Goal: Information Seeking & Learning: Learn about a topic

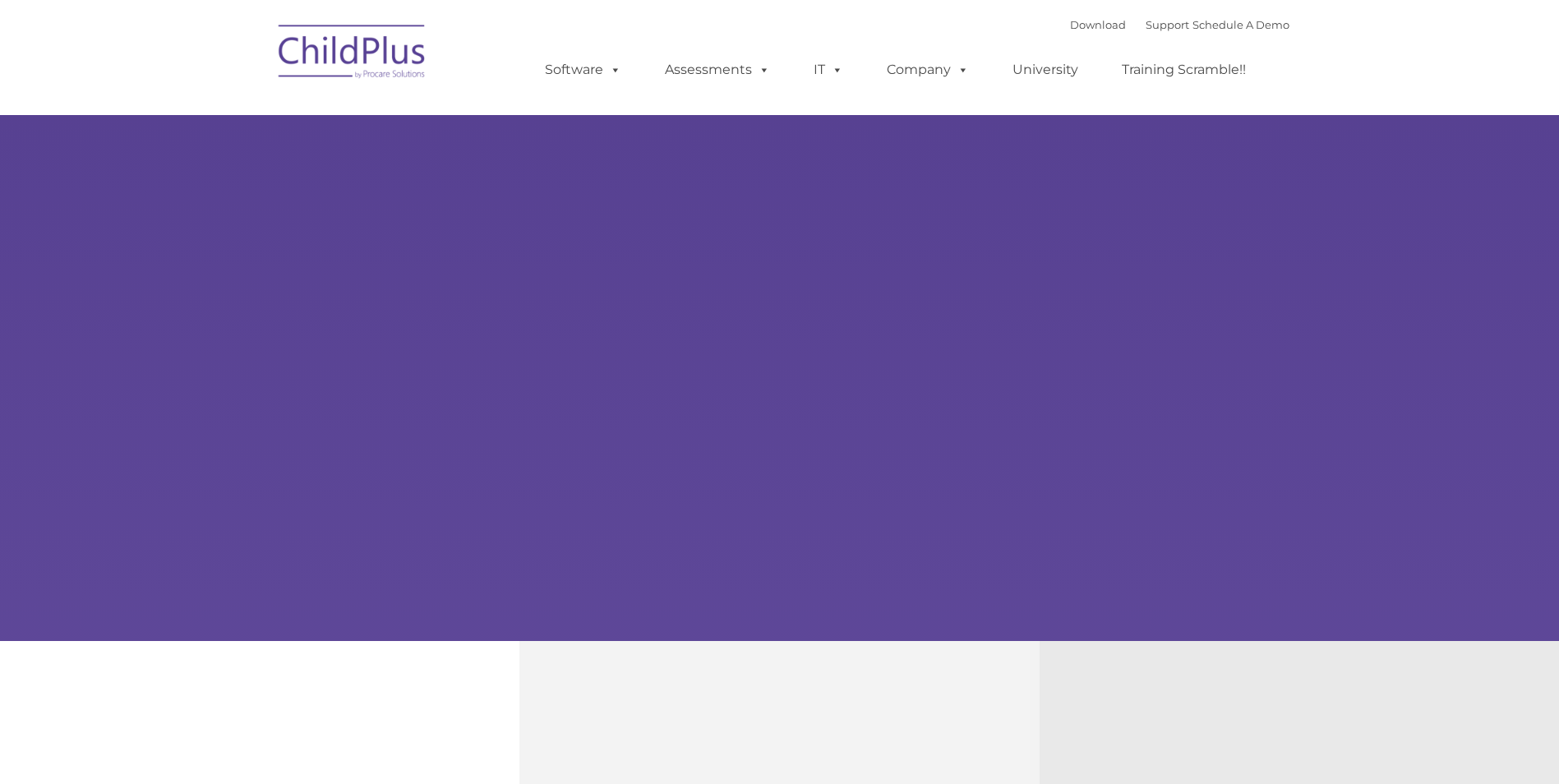
type input ""
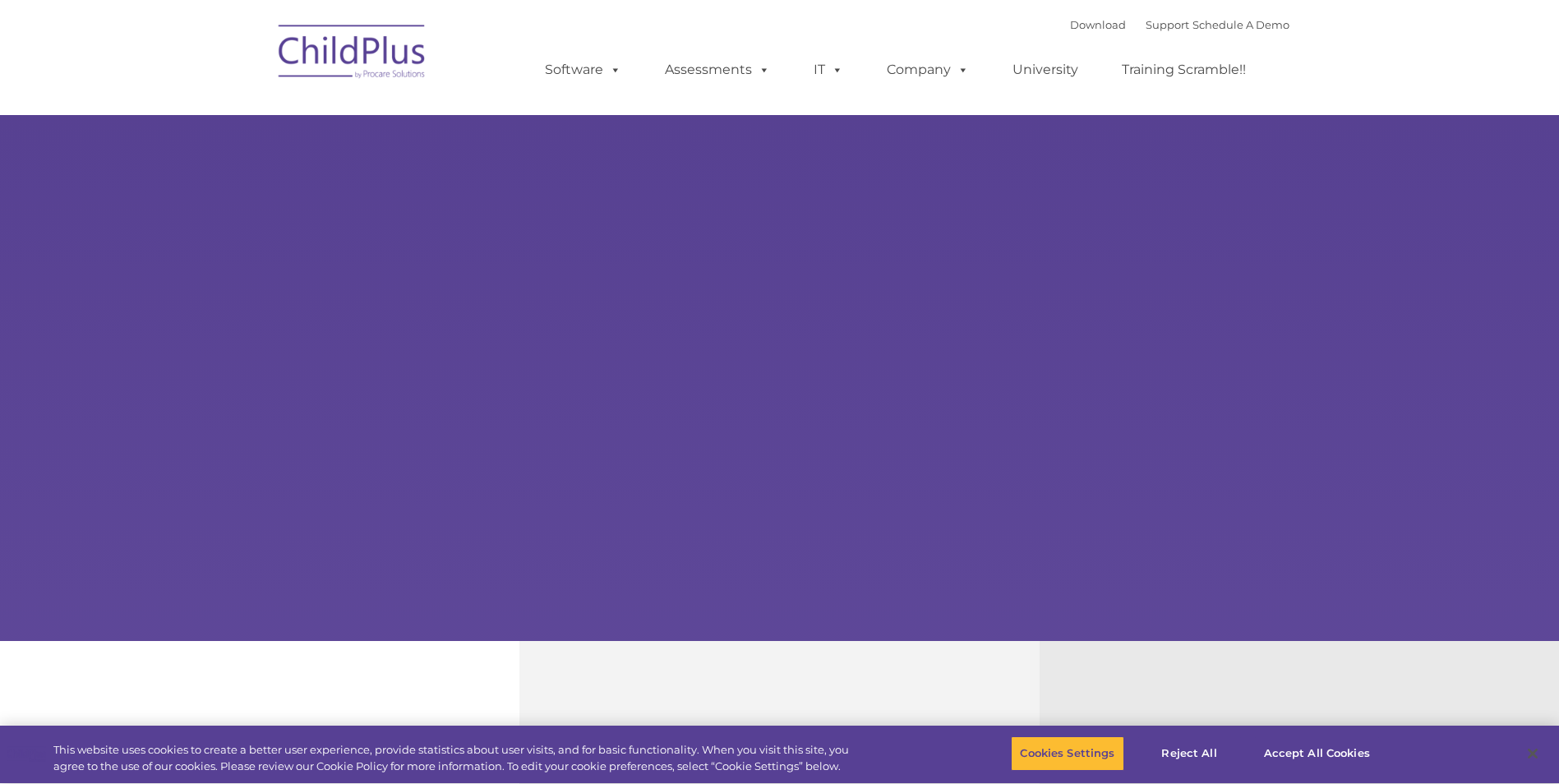
select select "MEDIUM"
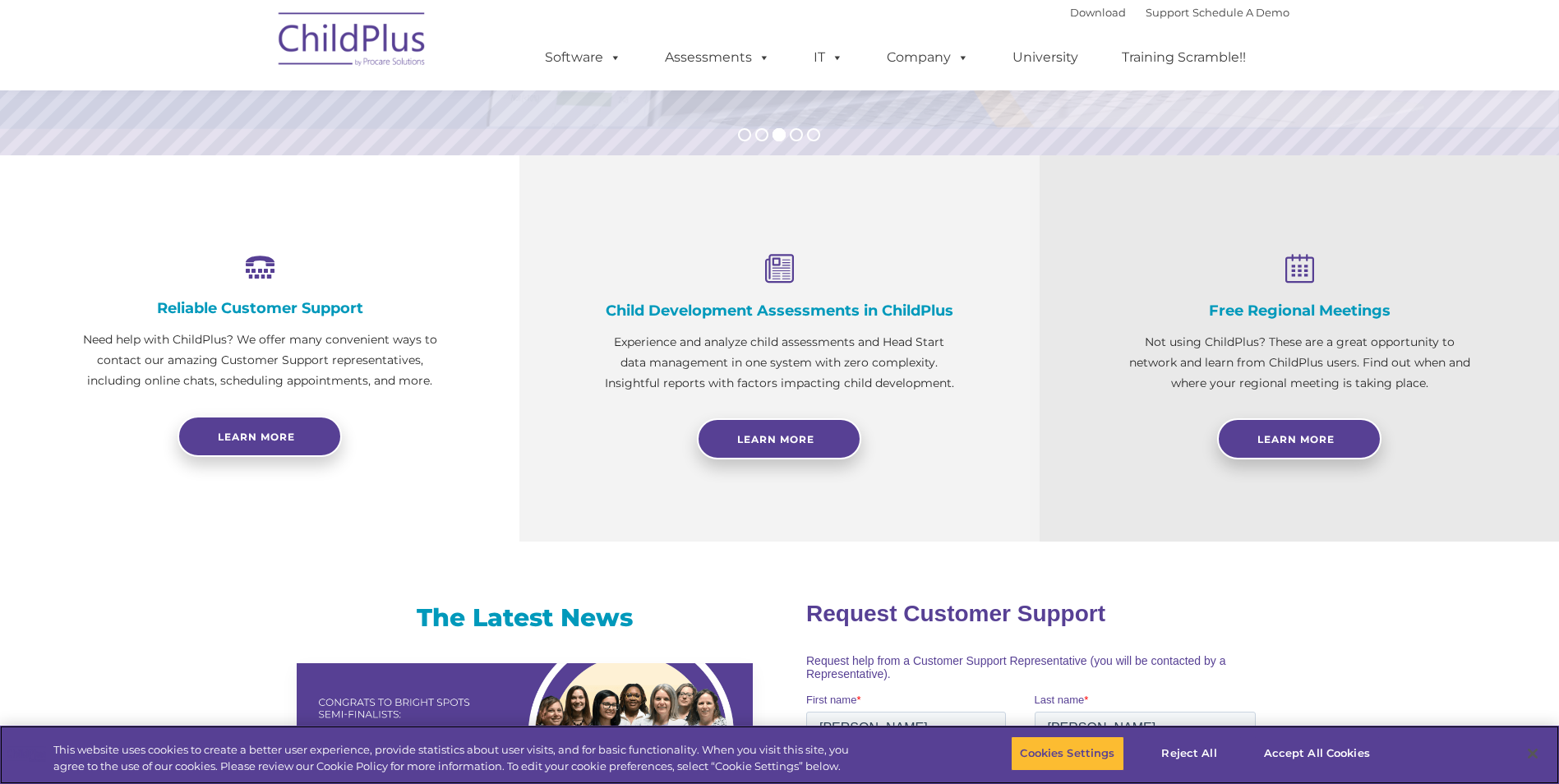
scroll to position [475, 0]
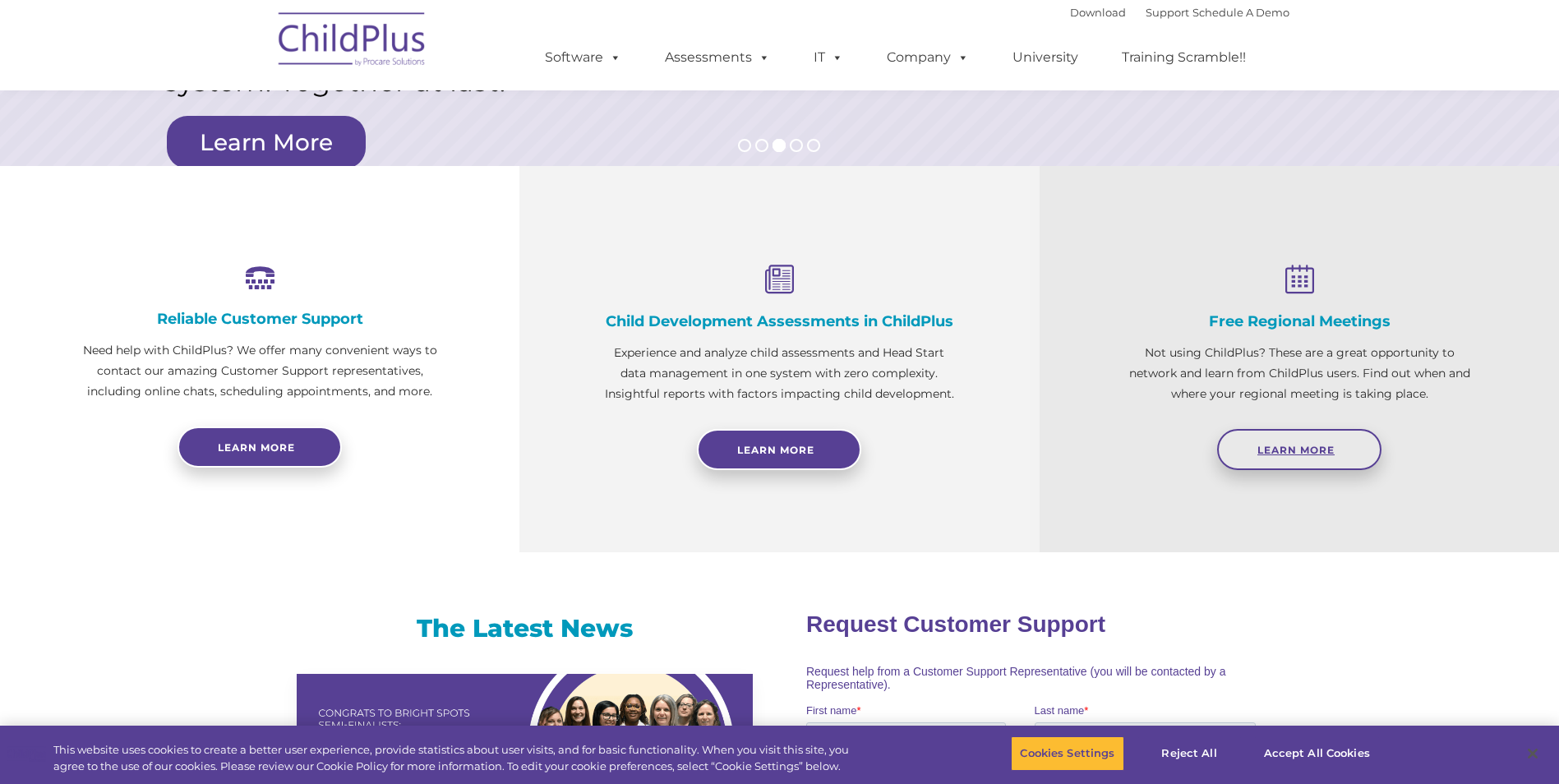
click at [1321, 449] on span "Learn More" at bounding box center [1296, 449] width 77 height 12
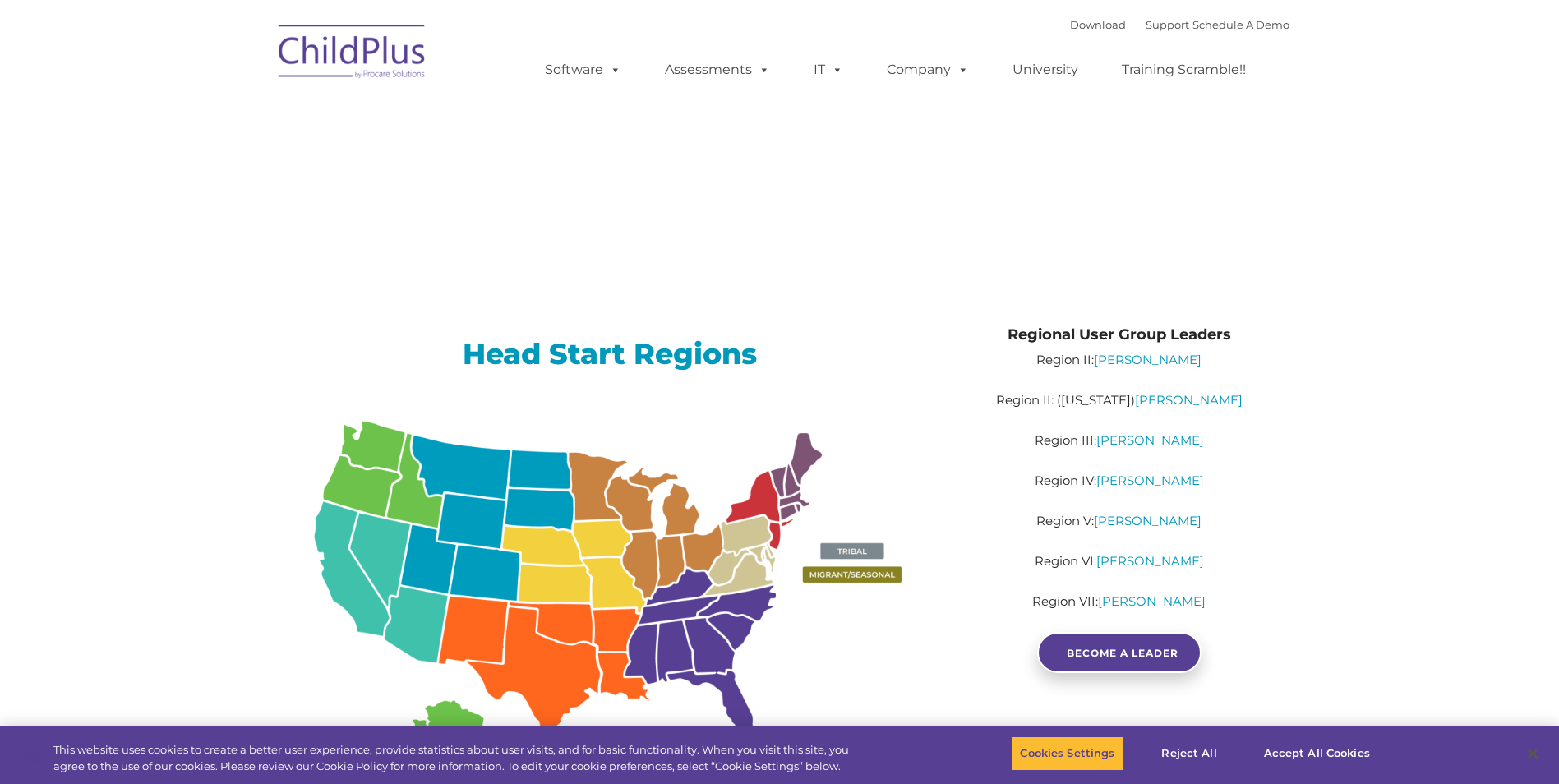
type input ""
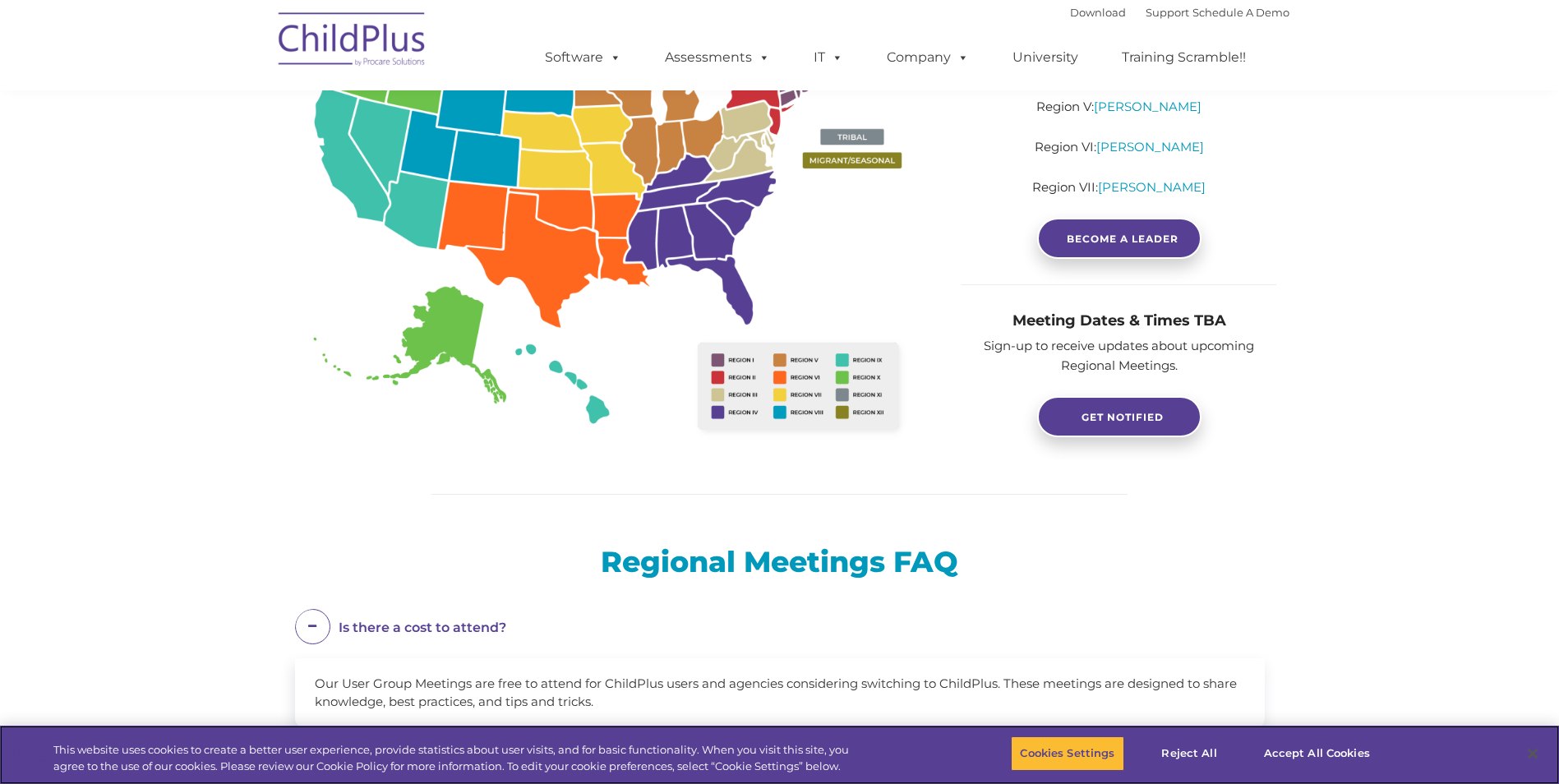
scroll to position [410, 0]
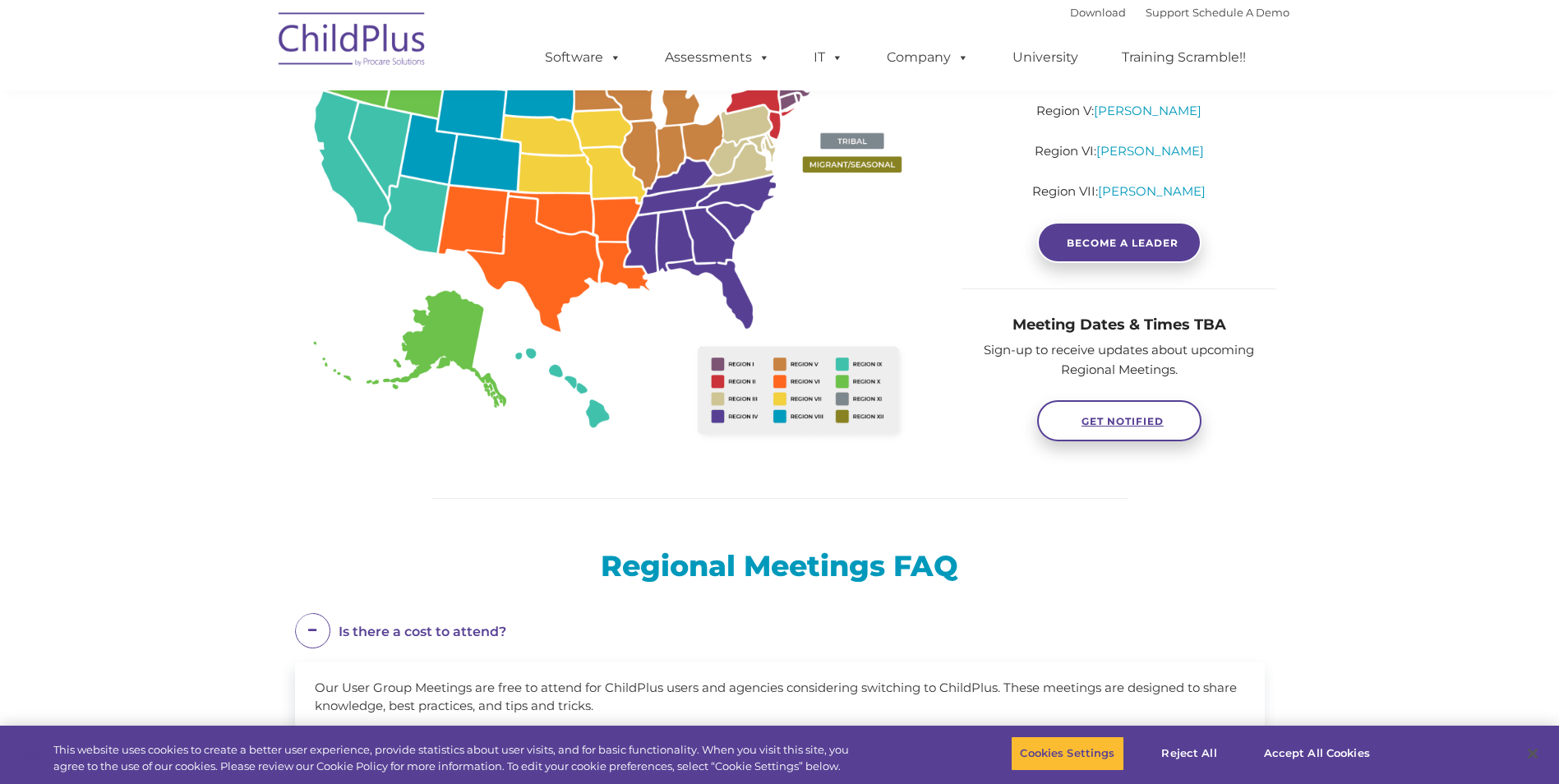
click at [1121, 416] on span "GET NOTIFIED" at bounding box center [1122, 421] width 83 height 12
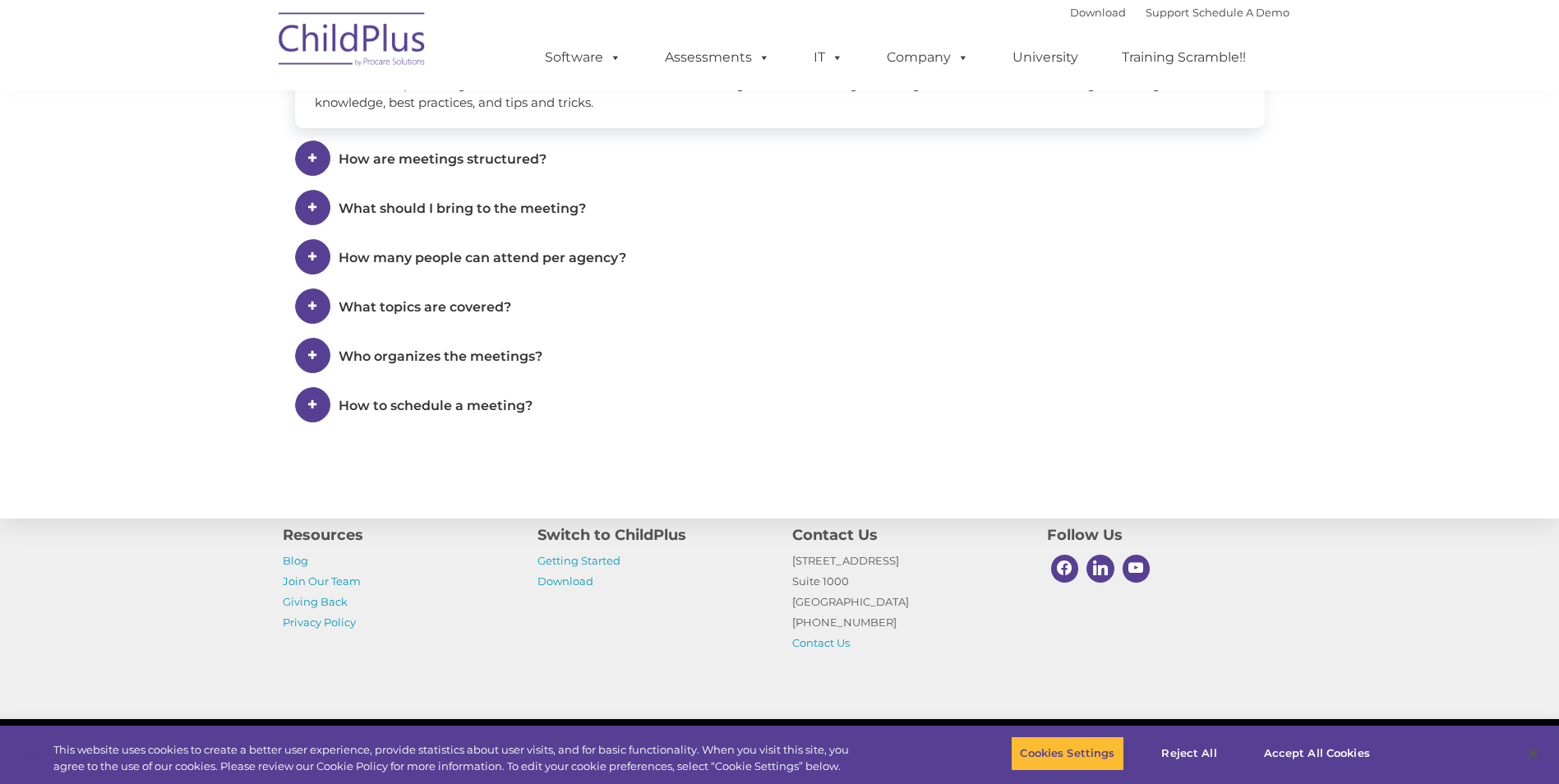
scroll to position [1011, 0]
click at [455, 405] on span "How to schedule a meeting?" at bounding box center [436, 407] width 194 height 15
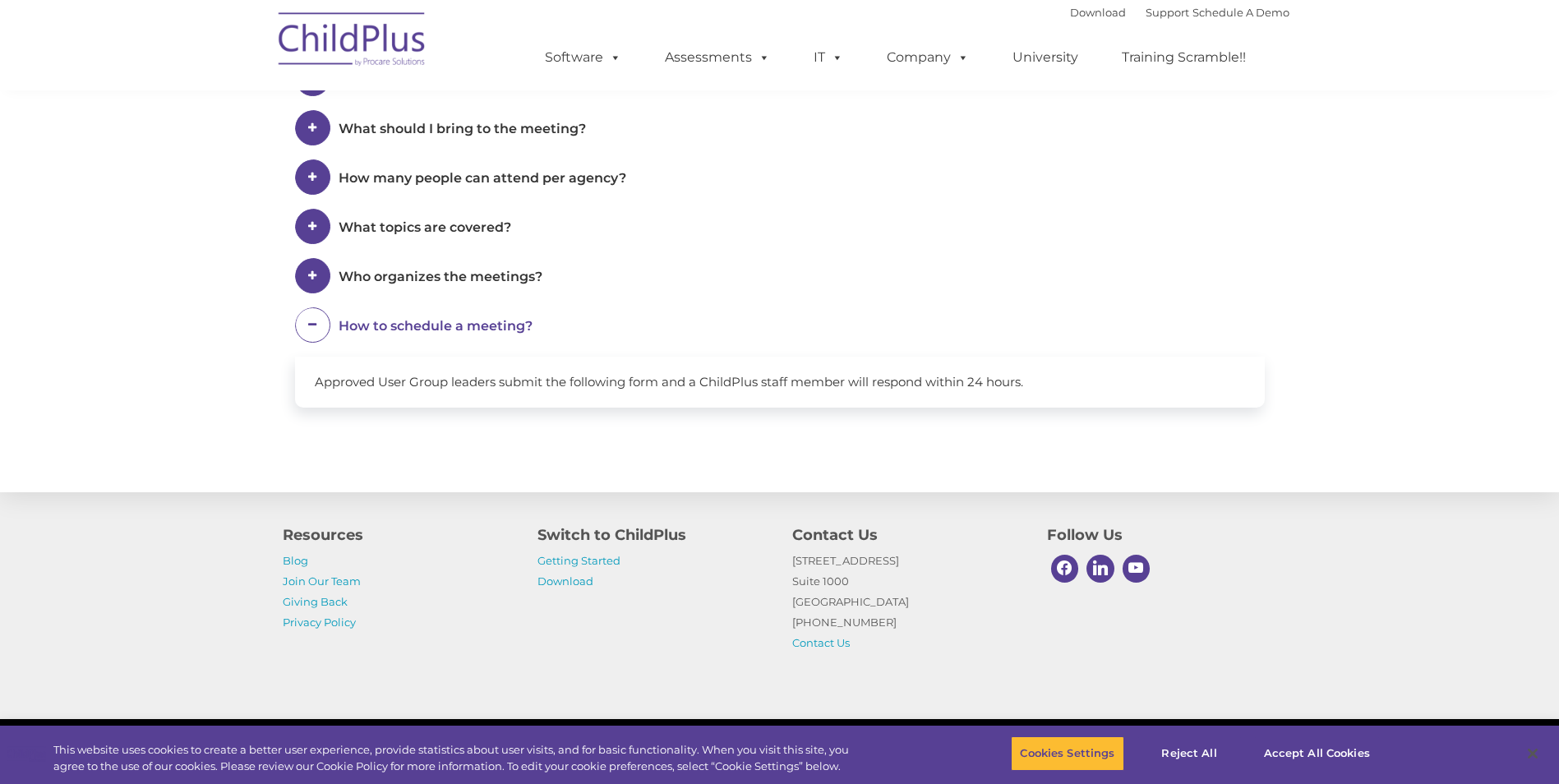
click at [426, 277] on span "Who organizes the meetings?" at bounding box center [440, 277] width 203 height 15
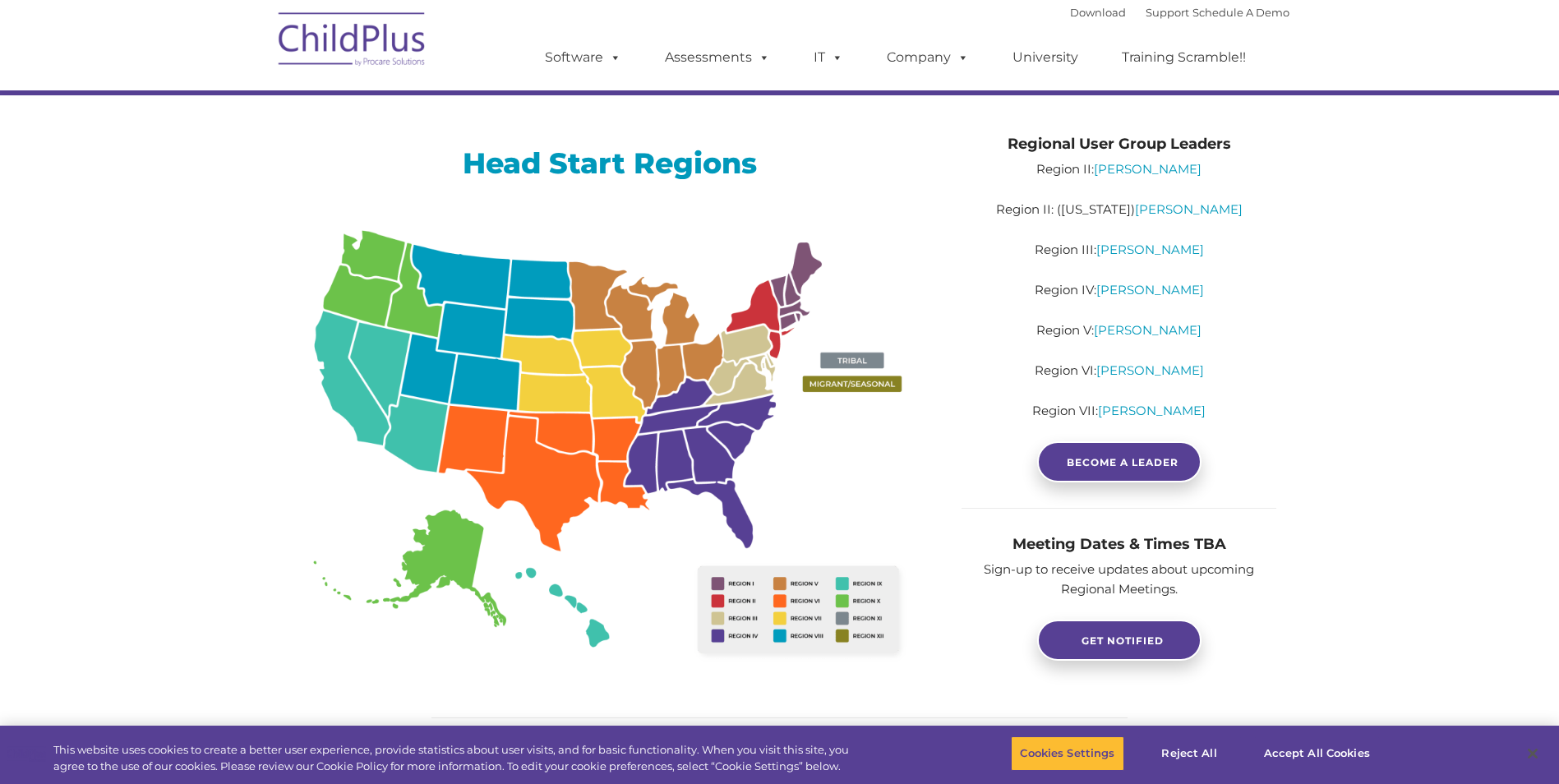
scroll to position [0, 0]
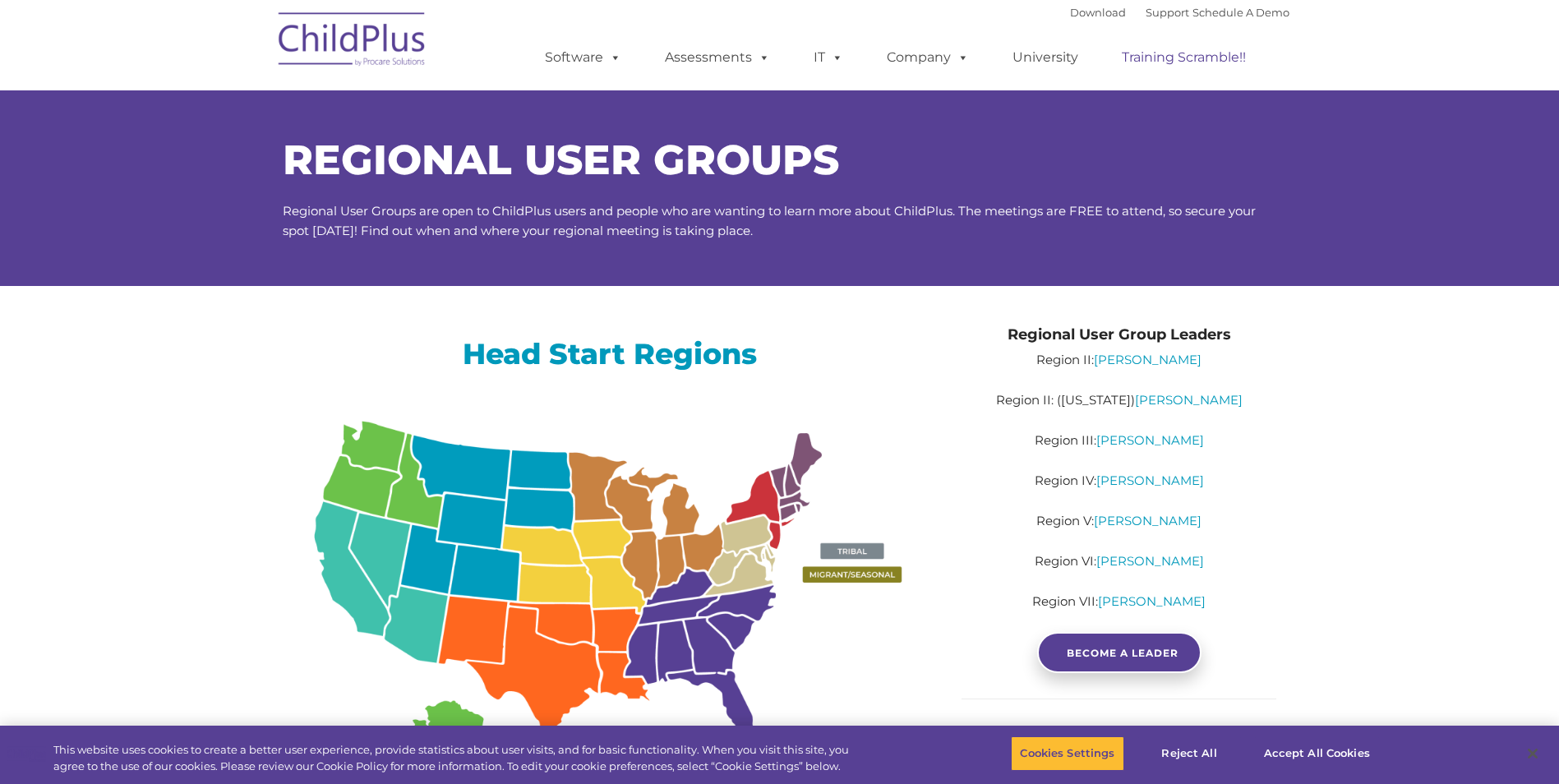
click at [1185, 60] on link "Training Scramble!!" at bounding box center [1184, 57] width 157 height 33
